Goal: Task Accomplishment & Management: Use online tool/utility

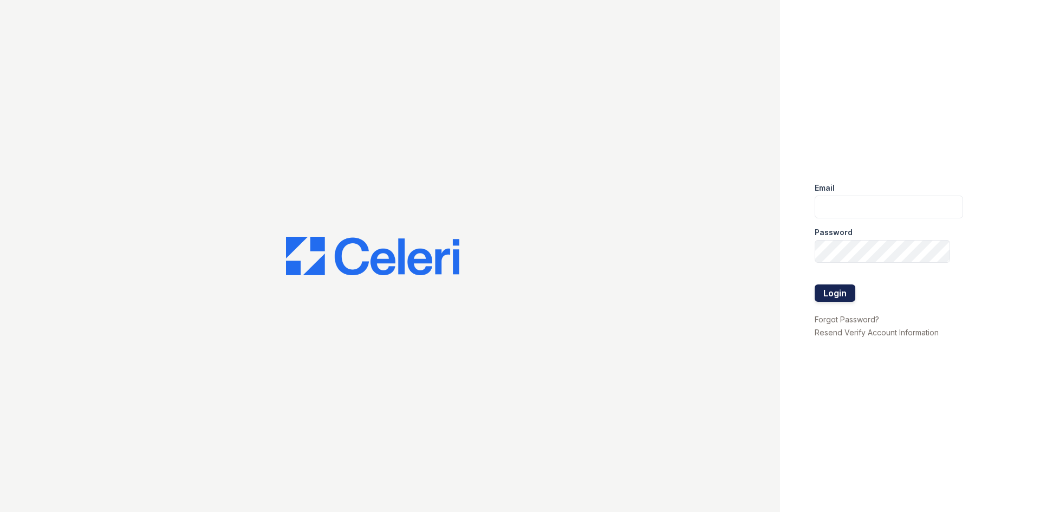
type input "renewtowncenter@trinity-pm.com"
click at [835, 293] on button "Login" at bounding box center [835, 293] width 41 height 17
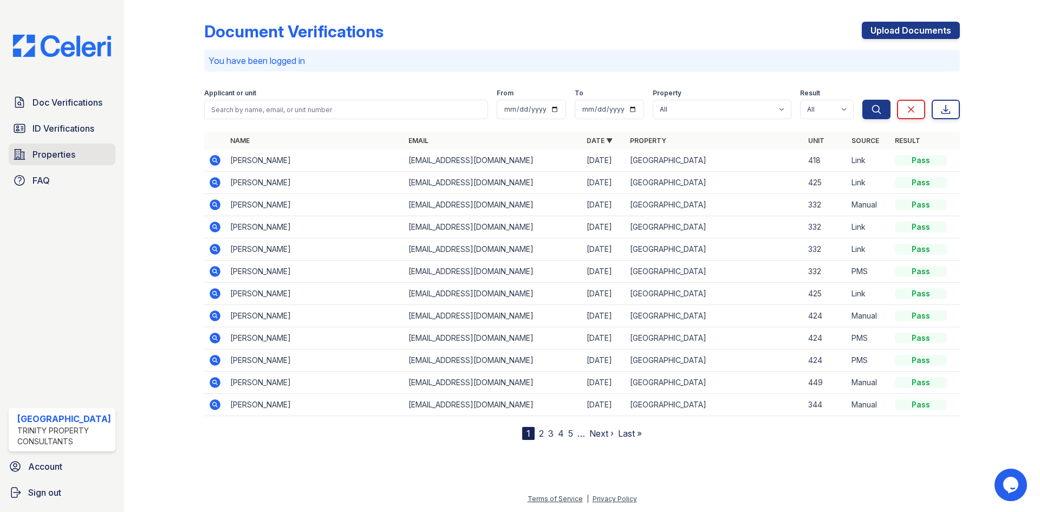
click at [48, 154] on span "Properties" at bounding box center [54, 154] width 43 height 13
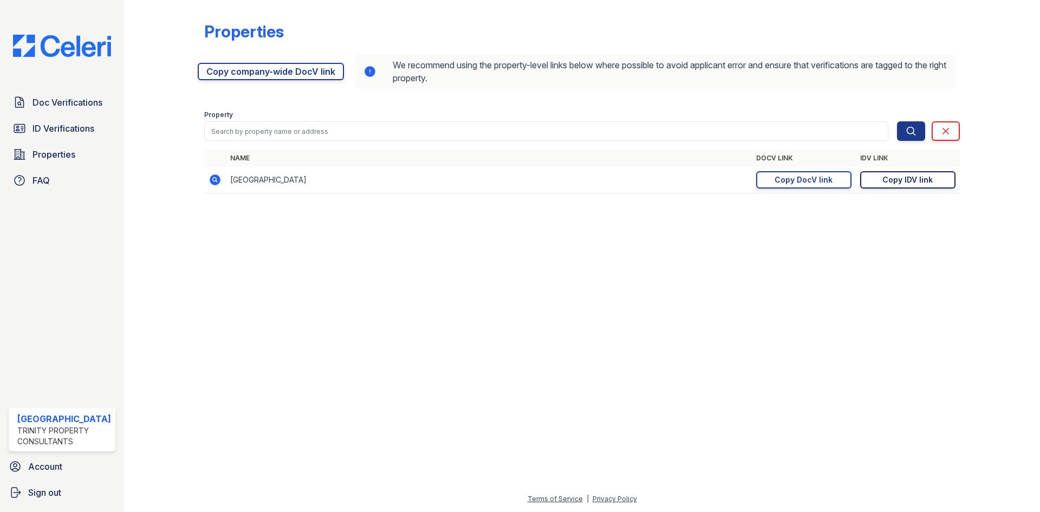
click at [890, 181] on div "Copy IDV link" at bounding box center [908, 179] width 50 height 11
